Goal: Obtain resource: Obtain resource

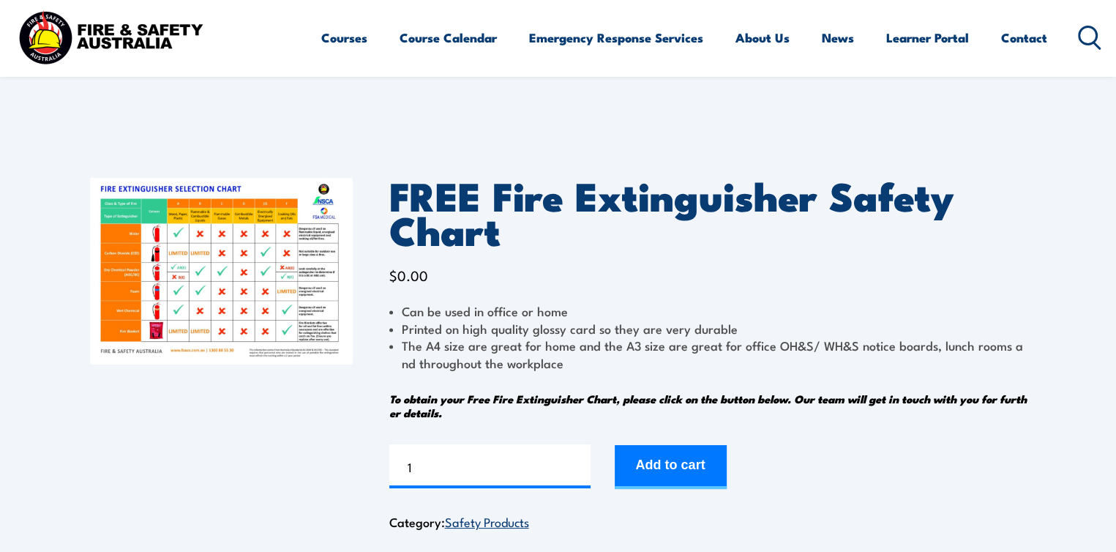
click at [233, 266] on img at bounding box center [221, 271] width 263 height 187
click at [233, 265] on img at bounding box center [221, 271] width 263 height 187
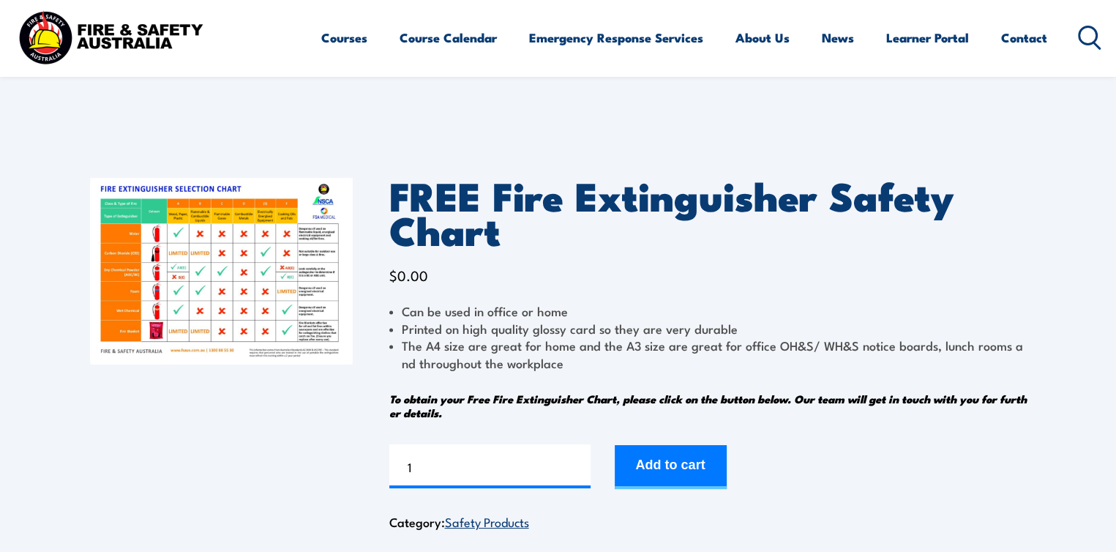
click at [233, 265] on img at bounding box center [221, 271] width 263 height 187
click at [234, 265] on img at bounding box center [221, 271] width 263 height 187
